Goal: Contribute content

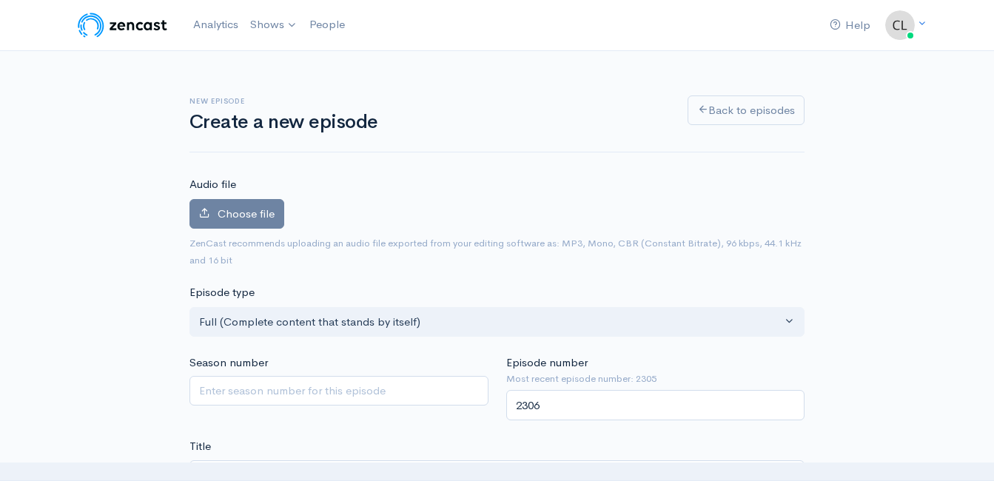
scroll to position [1, 0]
click at [242, 223] on label "Choose file" at bounding box center [237, 214] width 95 height 30
click at [0, 0] on input "Choose file" at bounding box center [0, 0] width 0 height 0
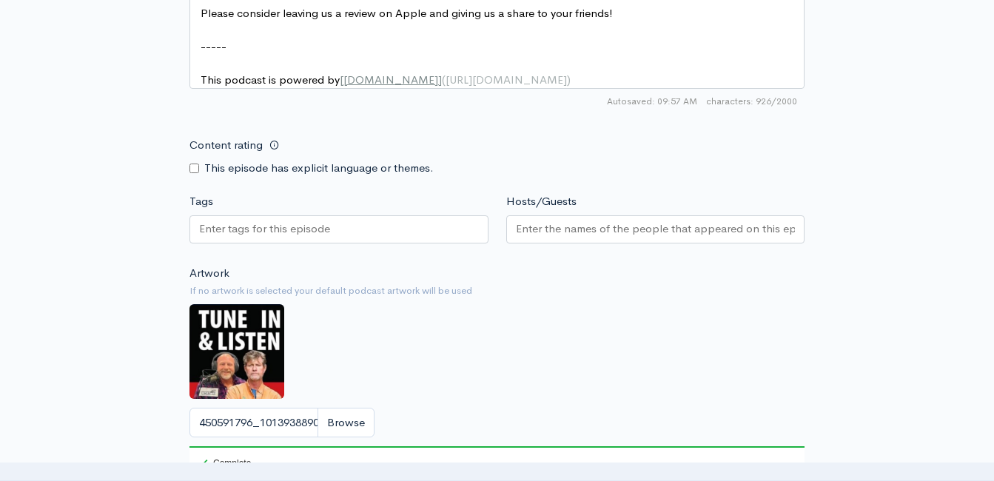
scroll to position [1481, 0]
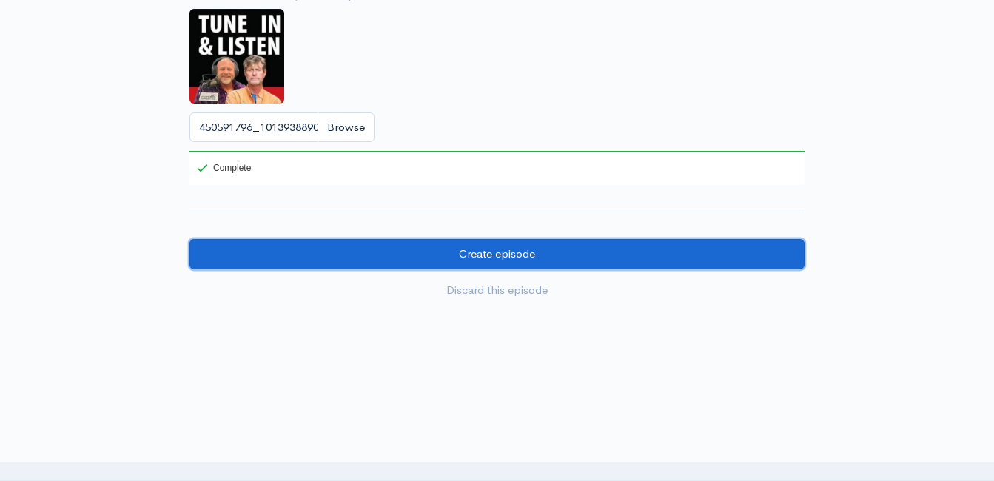
click at [383, 267] on input "Create episode" at bounding box center [497, 254] width 615 height 30
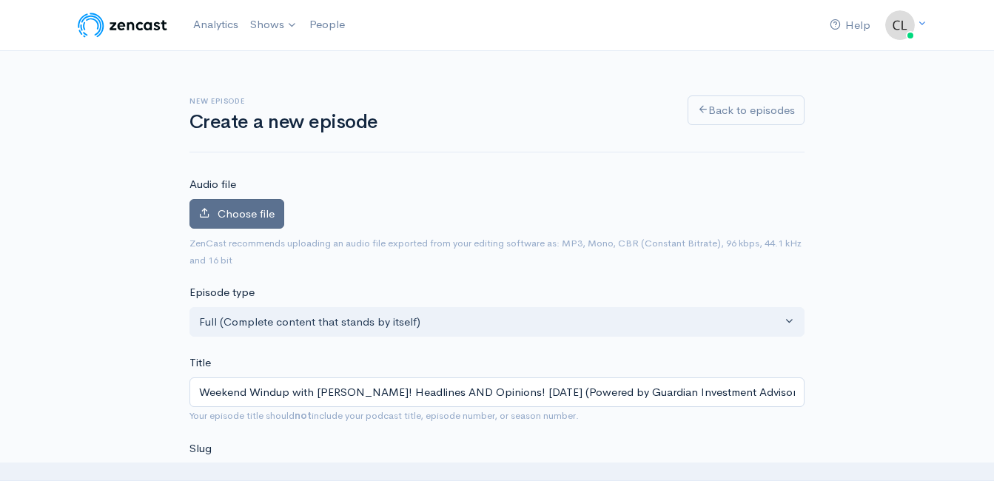
click at [250, 213] on span "Choose file" at bounding box center [246, 214] width 57 height 14
click at [0, 0] on input "Choose file" at bounding box center [0, 0] width 0 height 0
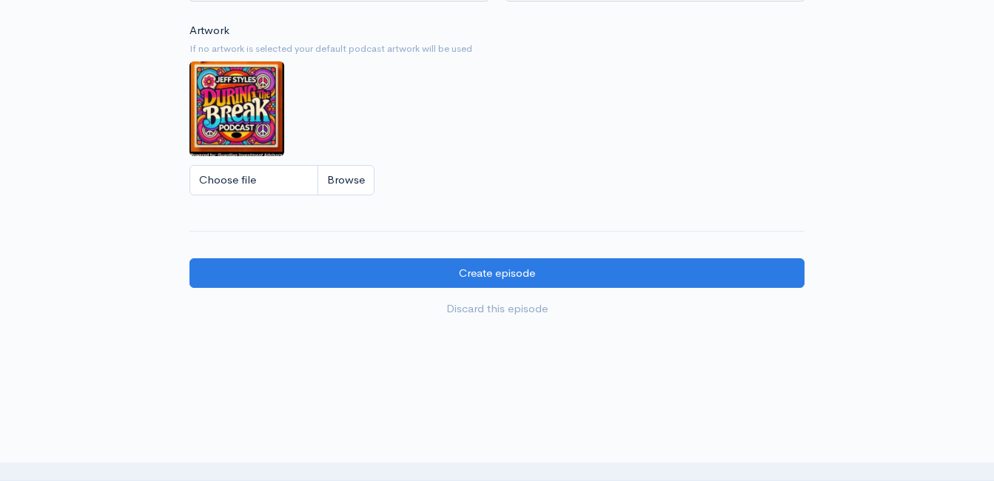
scroll to position [1333, 0]
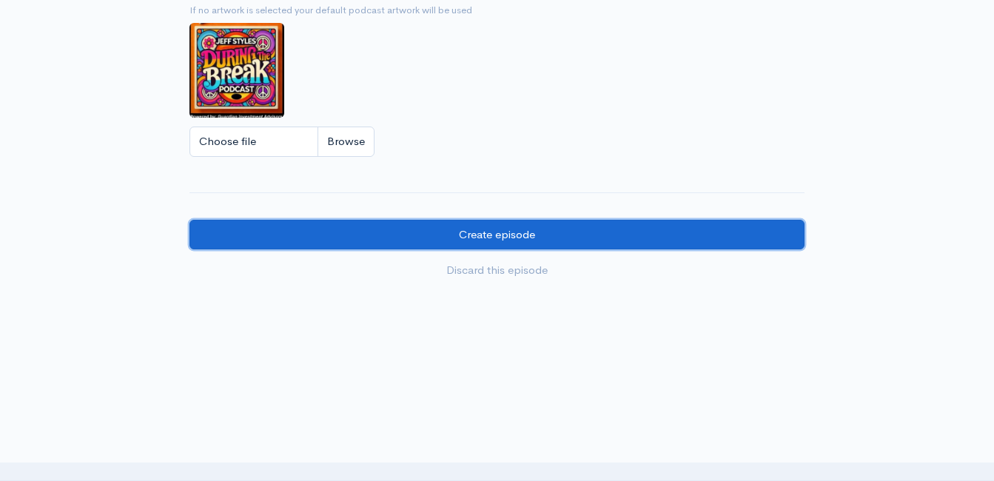
click at [606, 250] on input "Create episode" at bounding box center [497, 235] width 615 height 30
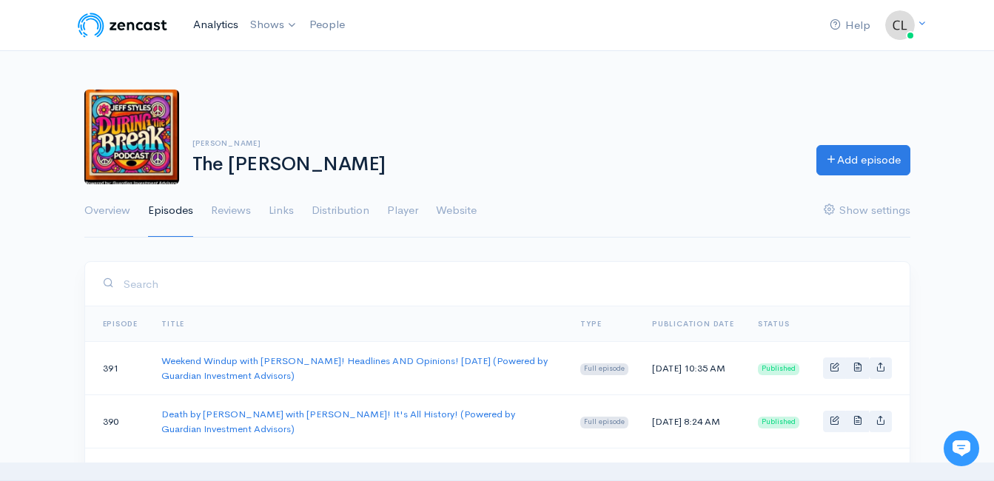
click at [224, 23] on link "Analytics" at bounding box center [215, 25] width 57 height 32
